Goal: Check status: Check status

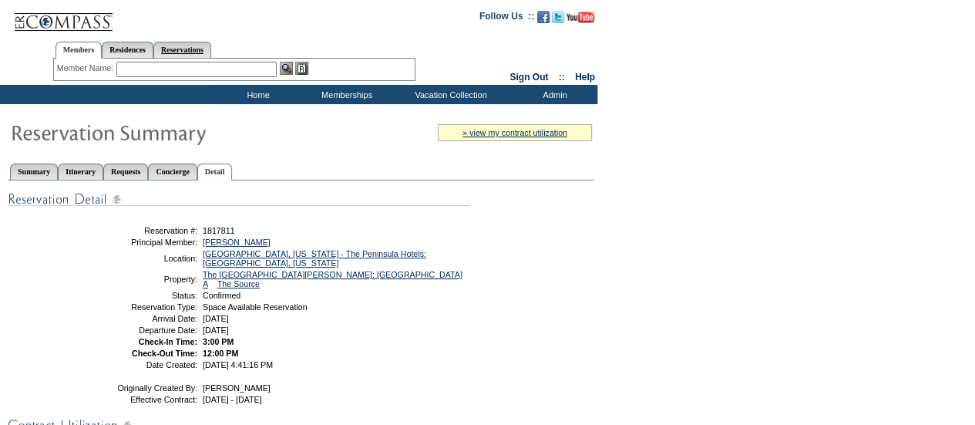
click at [211, 51] on link "Reservations" at bounding box center [182, 50] width 58 height 16
click at [147, 69] on input "text" at bounding box center [147, 69] width 68 height 15
paste input "1816516"
type input "1816516"
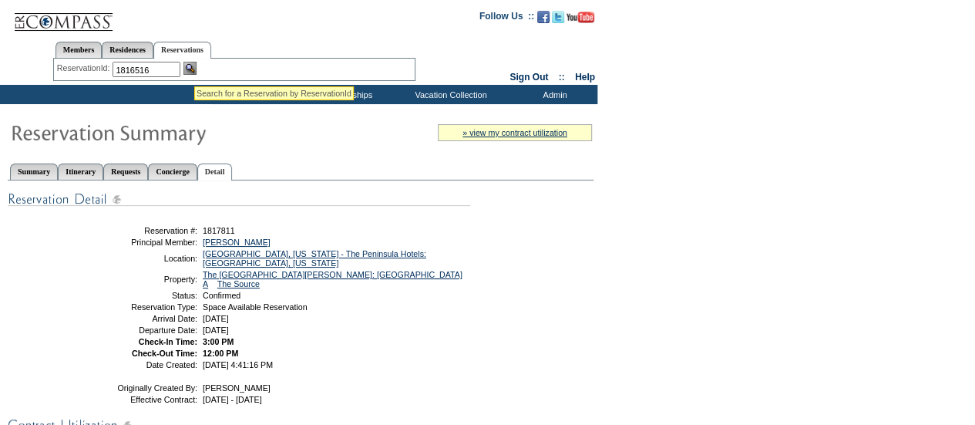
click at [194, 68] on img at bounding box center [190, 68] width 13 height 13
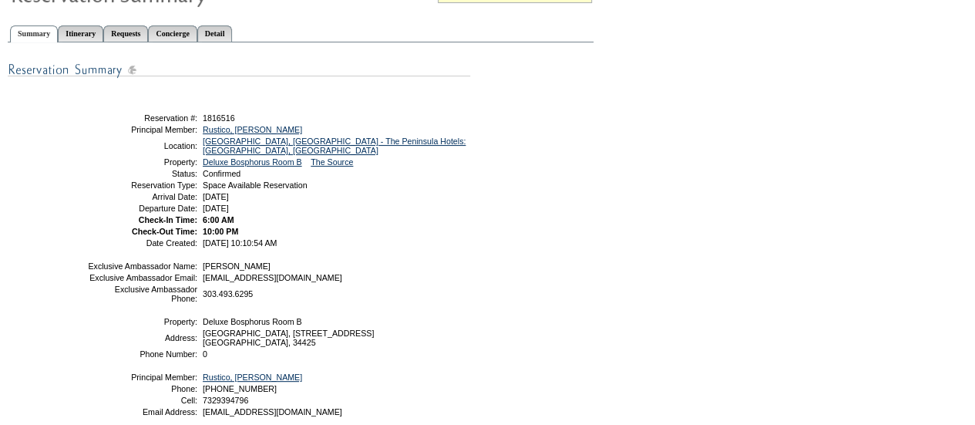
scroll to position [139, 0]
click at [233, 25] on link "Detail" at bounding box center [214, 33] width 35 height 16
